Goal: Task Accomplishment & Management: Manage account settings

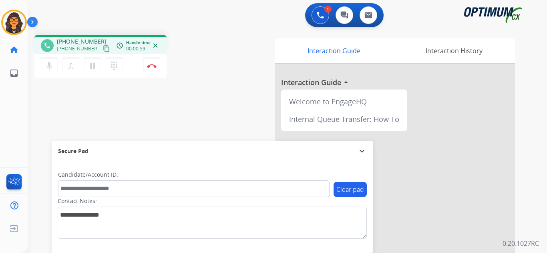
click at [103, 48] on mat-icon "content_copy" at bounding box center [106, 48] width 7 height 7
click at [152, 68] on img at bounding box center [152, 66] width 10 height 4
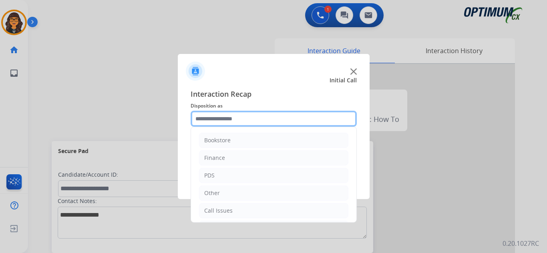
drag, startPoint x: 209, startPoint y: 121, endPoint x: 221, endPoint y: 129, distance: 14.2
click at [210, 121] on input "text" at bounding box center [273, 119] width 166 height 16
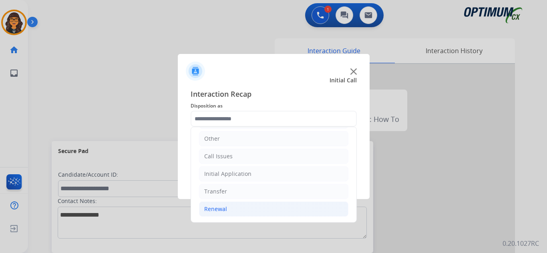
click at [216, 214] on li "Renewal" at bounding box center [273, 209] width 149 height 15
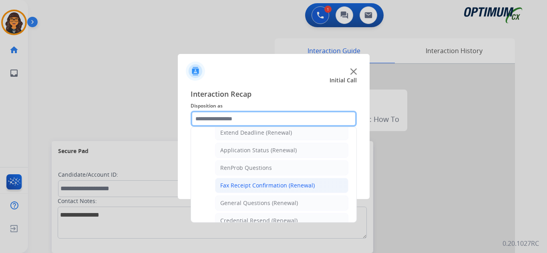
scroll to position [174, 0]
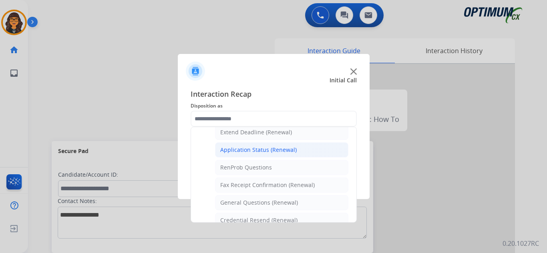
click at [260, 150] on div "Application Status (Renewal)" at bounding box center [258, 150] width 76 height 8
type input "**********"
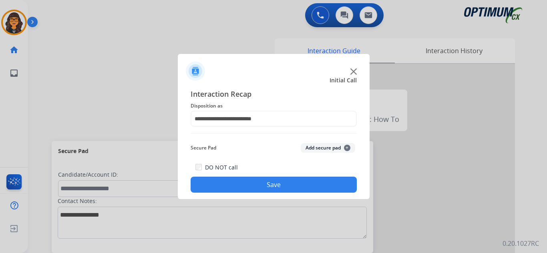
click at [259, 181] on button "Save" at bounding box center [273, 185] width 166 height 16
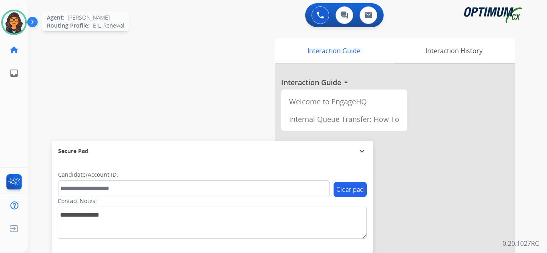
click at [7, 23] on img at bounding box center [14, 22] width 22 height 22
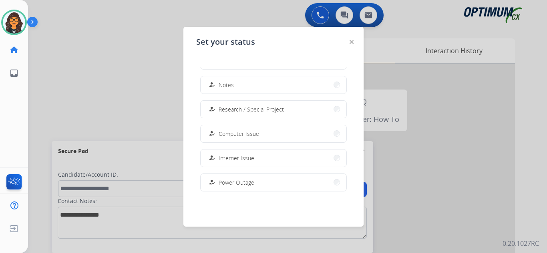
scroll to position [200, 0]
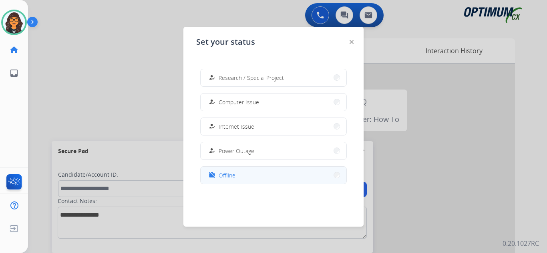
click at [220, 177] on div "work_off Offline" at bounding box center [221, 175] width 28 height 10
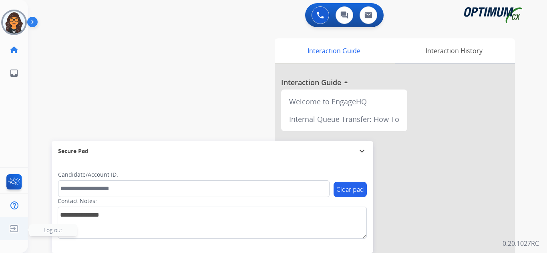
click at [12, 222] on img at bounding box center [14, 228] width 14 height 15
